Goal: Transaction & Acquisition: Book appointment/travel/reservation

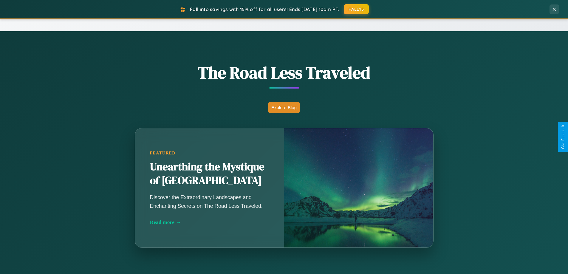
scroll to position [958, 0]
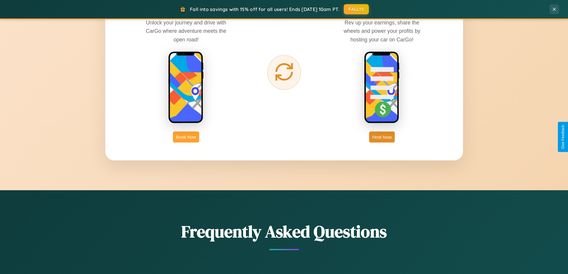
click at [186, 137] on button "Book Now" at bounding box center [186, 136] width 26 height 11
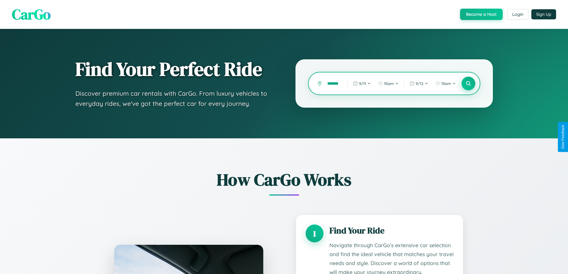
type input "**********"
click at [468, 83] on icon at bounding box center [468, 84] width 6 height 6
